Goal: Information Seeking & Learning: Learn about a topic

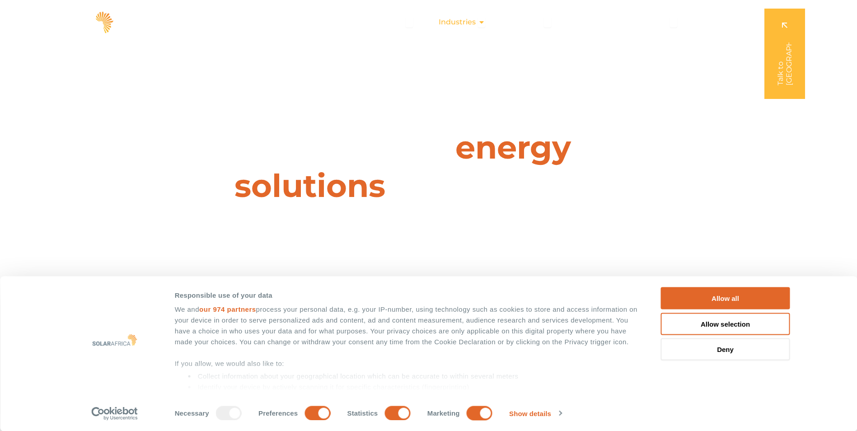
click at [480, 22] on icon "Menu" at bounding box center [481, 22] width 7 height 7
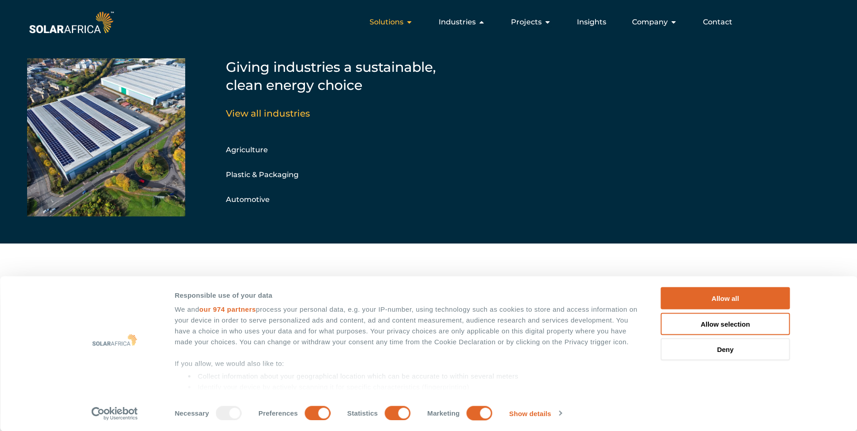
click at [409, 22] on icon "Menu" at bounding box center [409, 22] width 7 height 7
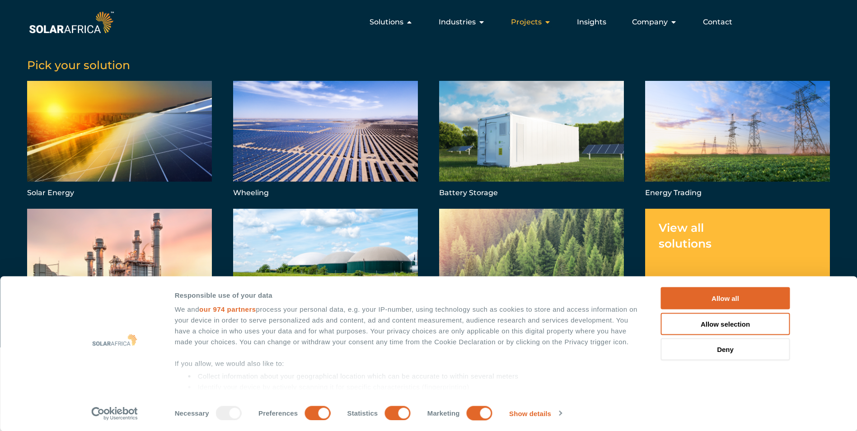
click at [548, 26] on button "Close Projects Open Projects" at bounding box center [547, 22] width 7 height 11
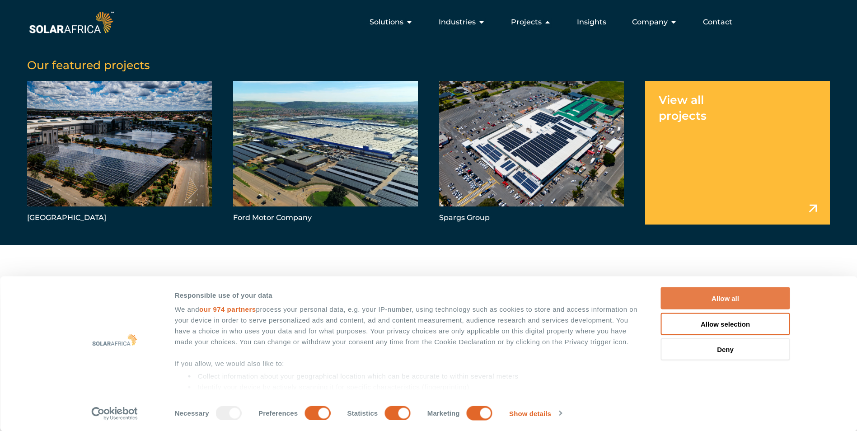
click at [750, 299] on button "Allow all" at bounding box center [725, 298] width 129 height 22
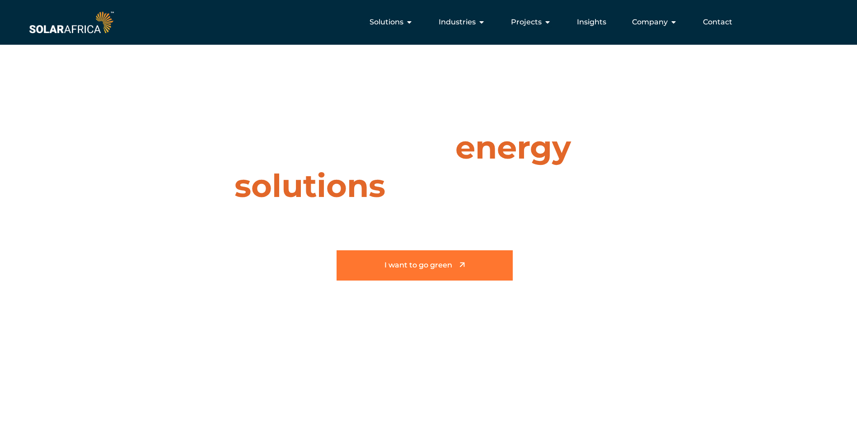
click at [426, 263] on span "I want to go green" at bounding box center [419, 266] width 68 height 8
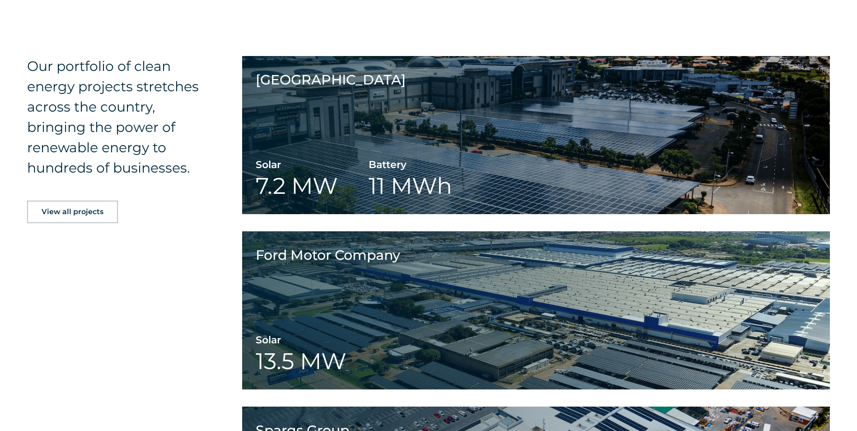
scroll to position [1043, 0]
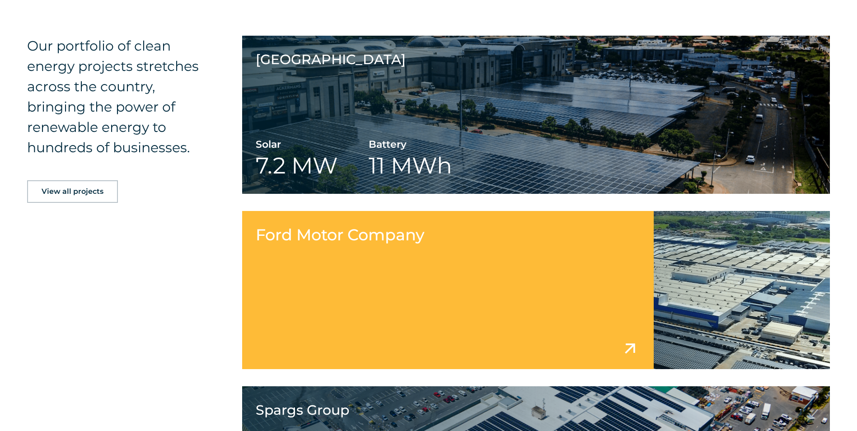
click at [393, 318] on link at bounding box center [536, 290] width 588 height 158
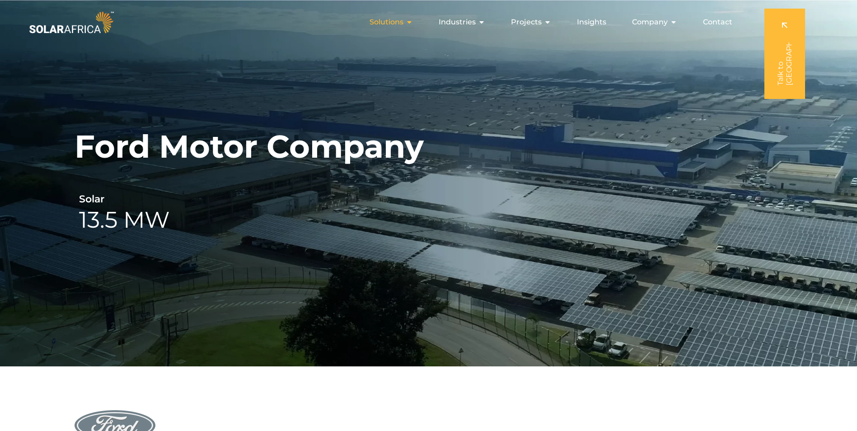
click at [416, 19] on div "Solutions Close Solutions Open Solutions" at bounding box center [391, 22] width 58 height 18
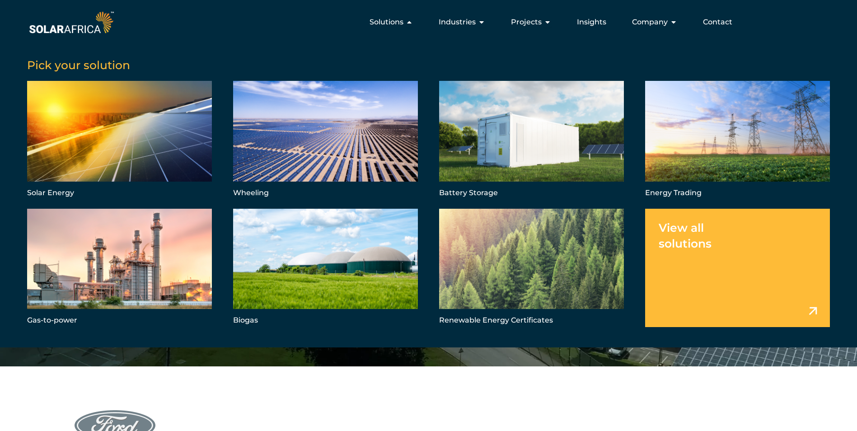
click at [726, 242] on link "Menu" at bounding box center [737, 268] width 185 height 118
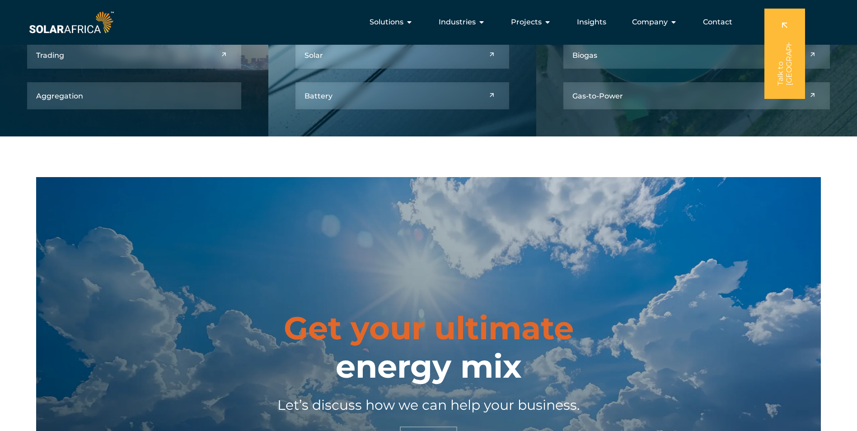
scroll to position [425, 0]
